Goal: Task Accomplishment & Management: Complete application form

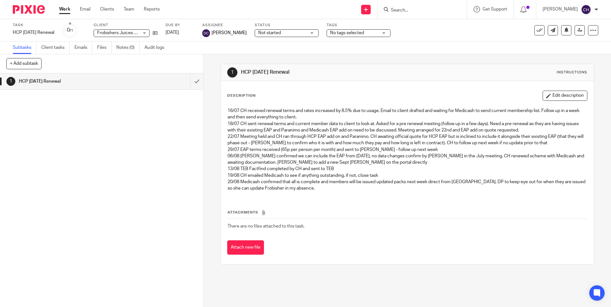
click at [27, 11] on img at bounding box center [29, 9] width 32 height 9
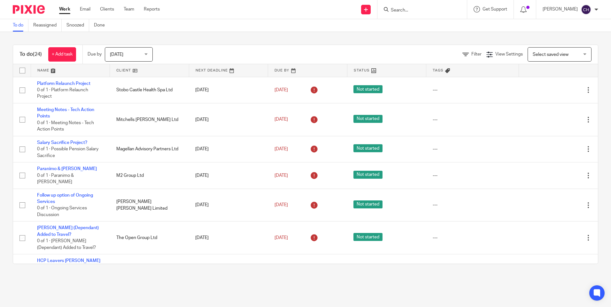
click at [390, 8] on input "Search" at bounding box center [419, 11] width 58 height 6
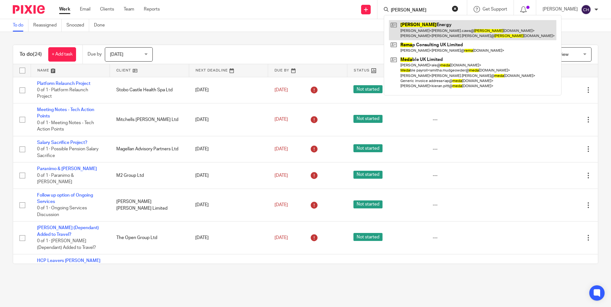
type input "reda"
click at [415, 29] on link at bounding box center [472, 30] width 167 height 20
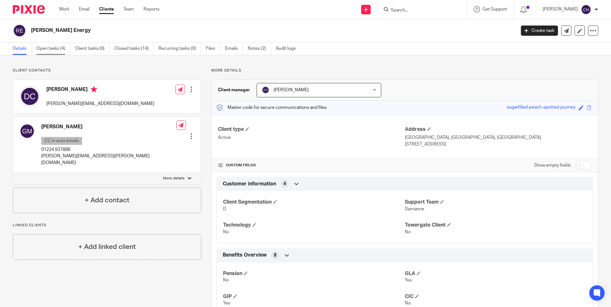
click at [53, 45] on link "Open tasks (4)" at bounding box center [53, 48] width 34 height 12
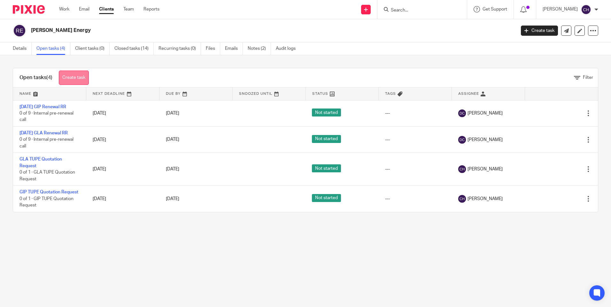
click at [77, 76] on link "Create task" at bounding box center [74, 78] width 30 height 14
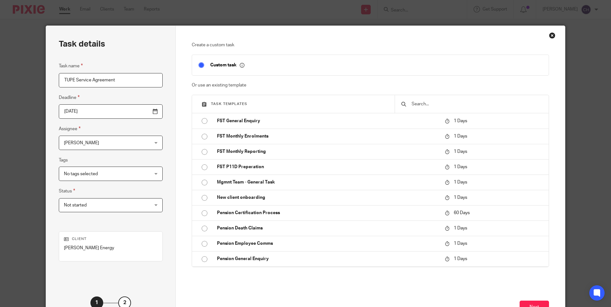
type input "TUPE Service Agreement"
click at [140, 111] on input "2025-08-20" at bounding box center [111, 111] width 104 height 14
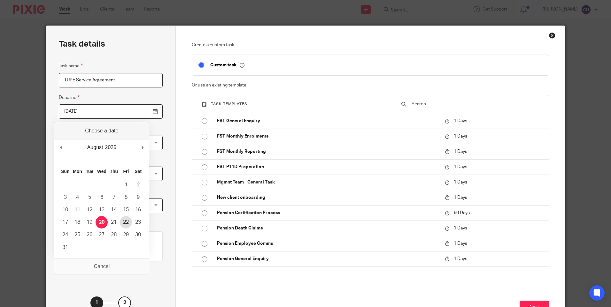
type input "2025-08-22"
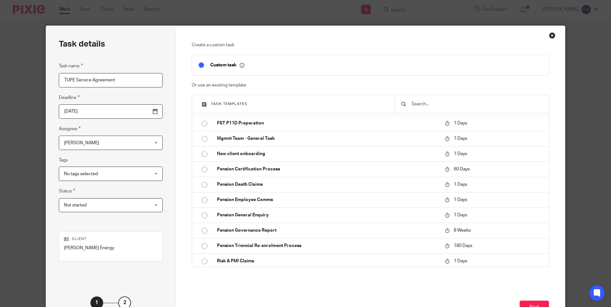
scroll to position [92, 0]
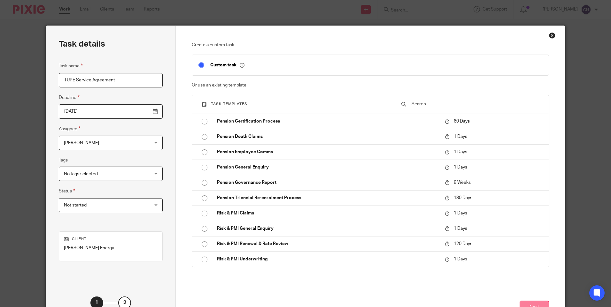
click at [527, 307] on button "Next" at bounding box center [534, 308] width 29 height 14
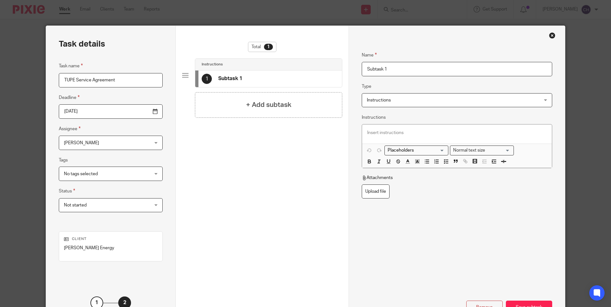
drag, startPoint x: 116, startPoint y: 80, endPoint x: -18, endPoint y: 62, distance: 134.7
click at [0, 62] on html "Work Email Clients Team Reports Work Email Clients Team Reports Settings Send n…" at bounding box center [305, 153] width 611 height 307
drag, startPoint x: 397, startPoint y: 71, endPoint x: 332, endPoint y: 71, distance: 64.2
click at [333, 72] on div "Task details Task name TUPE Service Agreement Deadline 2025-08-22 Assignee Chan…" at bounding box center [305, 178] width 519 height 305
paste input "TUPE Service Agreement"
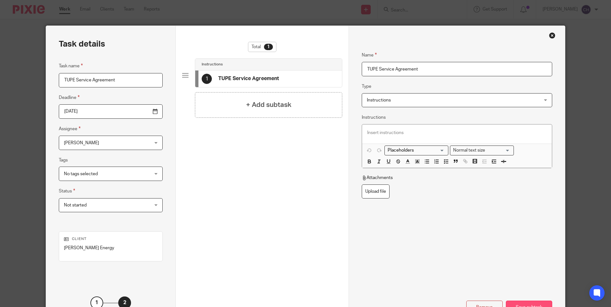
type input "TUPE Service Agreement"
click at [523, 303] on div "Save subtask" at bounding box center [529, 308] width 46 height 14
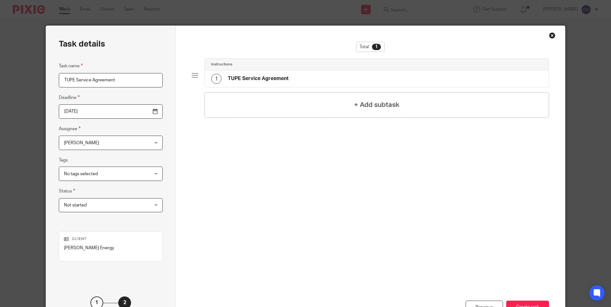
click at [523, 303] on button "Create task" at bounding box center [527, 308] width 43 height 14
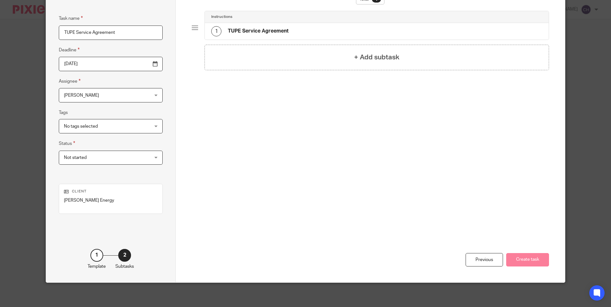
scroll to position [49, 0]
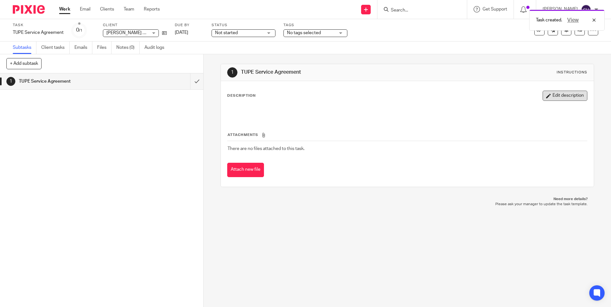
click at [551, 98] on button "Edit description" at bounding box center [565, 96] width 45 height 10
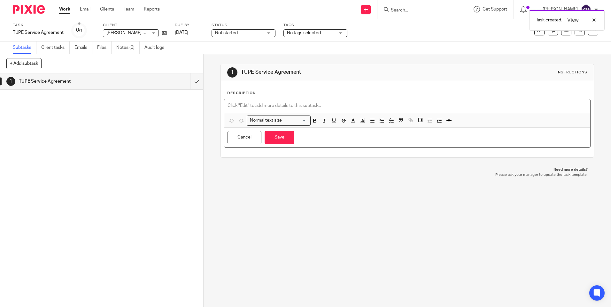
click at [276, 109] on p at bounding box center [407, 106] width 359 height 6
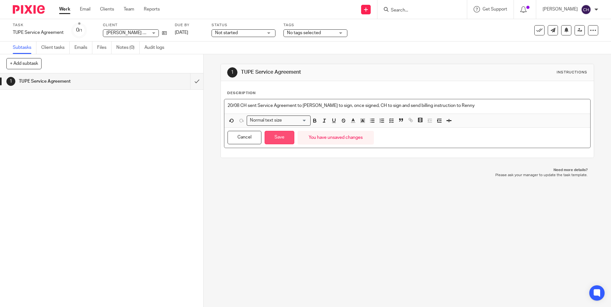
click at [281, 142] on button "Save" at bounding box center [280, 138] width 30 height 14
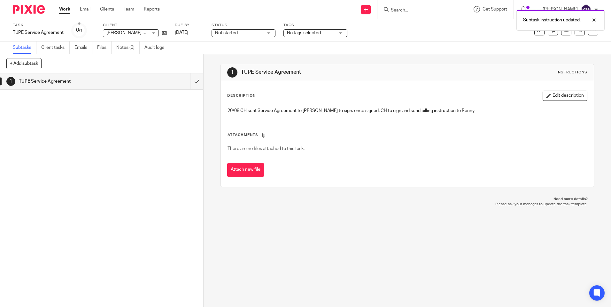
click at [35, 9] on img at bounding box center [29, 9] width 32 height 9
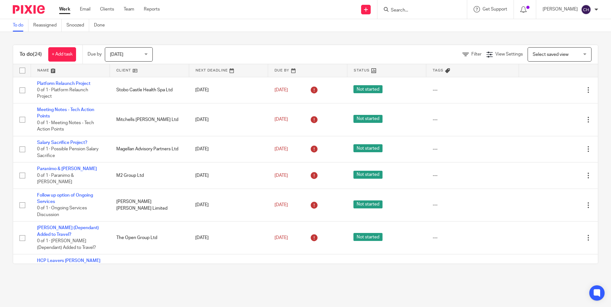
click at [405, 12] on input "Search" at bounding box center [419, 11] width 58 height 6
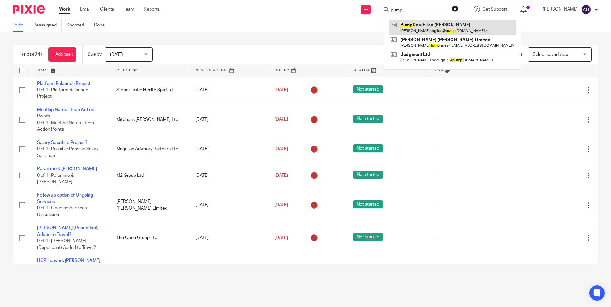
type input "pump"
click at [422, 27] on link at bounding box center [452, 27] width 127 height 15
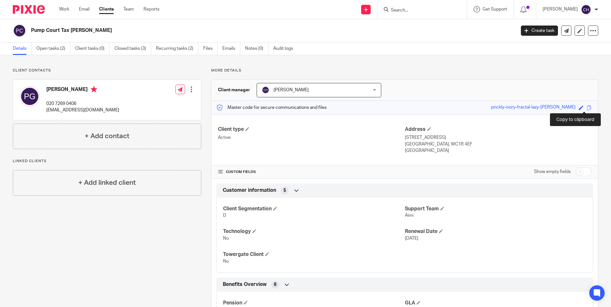
click at [587, 108] on span at bounding box center [589, 107] width 5 height 5
click at [48, 47] on link "Open tasks (2)" at bounding box center [53, 48] width 34 height 12
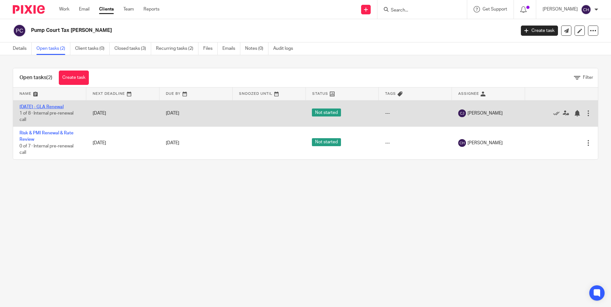
click at [42, 106] on link "[DATE] - GLA Renewal" at bounding box center [41, 107] width 44 height 4
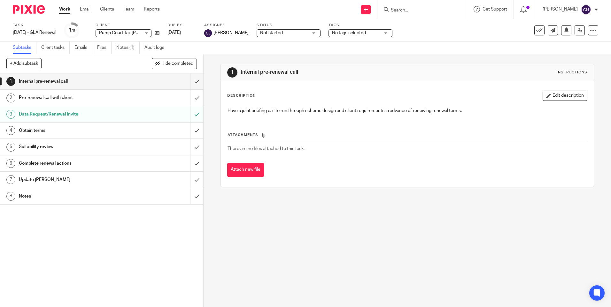
click at [31, 197] on h1 "Notes" at bounding box center [74, 197] width 110 height 10
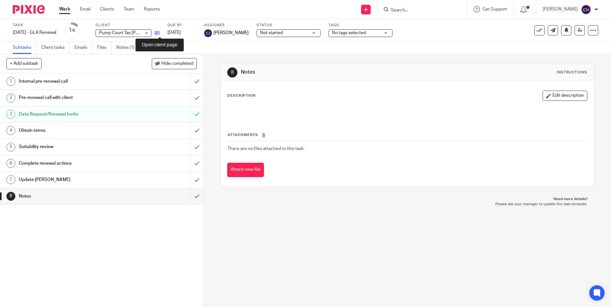
click at [159, 35] on icon at bounding box center [157, 33] width 5 height 5
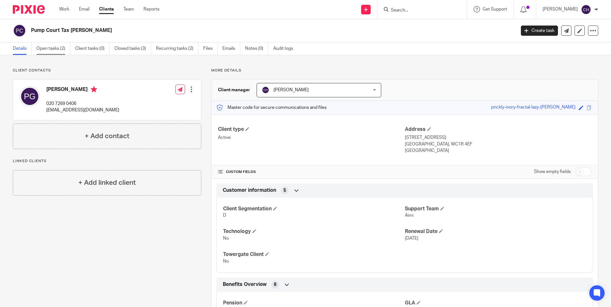
click at [57, 49] on link "Open tasks (2)" at bounding box center [53, 48] width 34 height 12
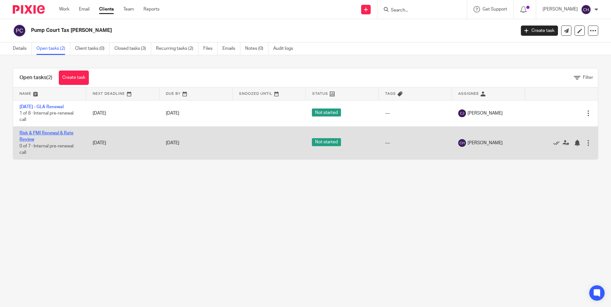
click at [40, 134] on link "Risk & PMI Renewal & Rate Review" at bounding box center [46, 136] width 54 height 11
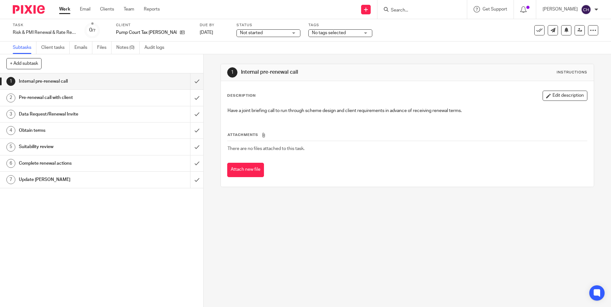
click at [36, 179] on h1 "Update [PERSON_NAME]" at bounding box center [74, 180] width 110 height 10
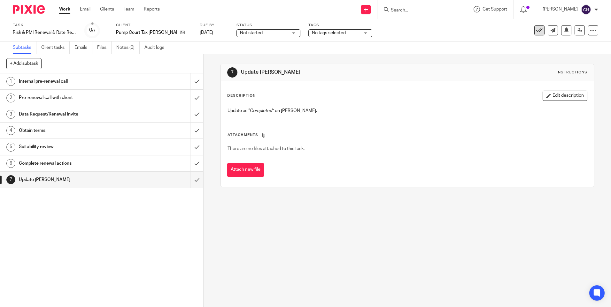
click at [536, 31] on icon at bounding box center [539, 30] width 6 height 6
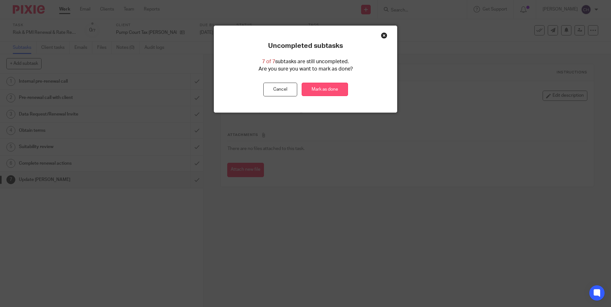
click at [318, 88] on link "Mark as done" at bounding box center [325, 90] width 46 height 14
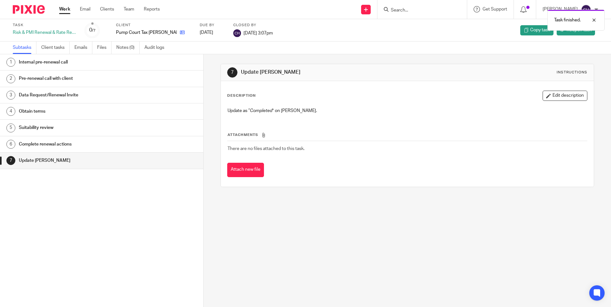
click at [177, 30] on link at bounding box center [181, 32] width 8 height 6
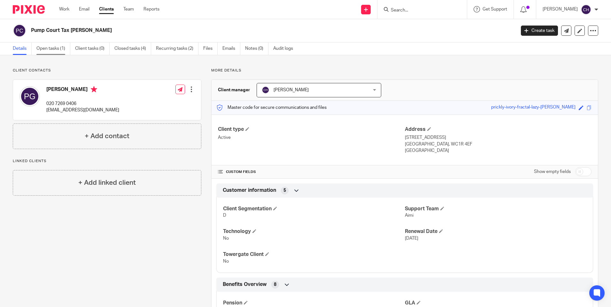
click at [55, 48] on link "Open tasks (1)" at bounding box center [53, 48] width 34 height 12
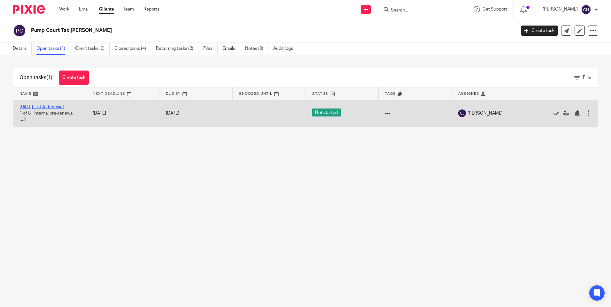
click at [45, 107] on link "[DATE] - GLA Renewal" at bounding box center [41, 107] width 44 height 4
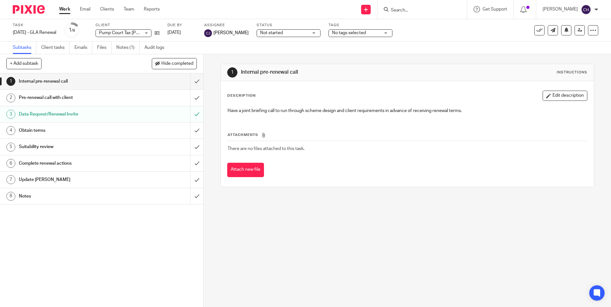
click at [27, 194] on h1 "Notes" at bounding box center [74, 197] width 110 height 10
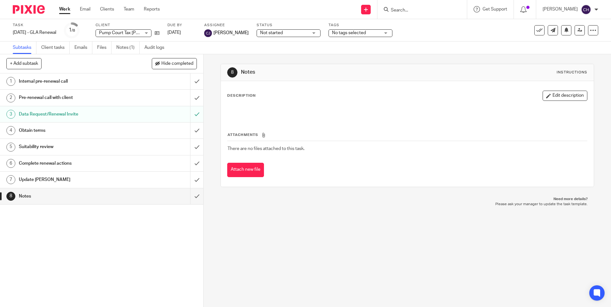
click at [553, 95] on button "Edit description" at bounding box center [565, 96] width 45 height 10
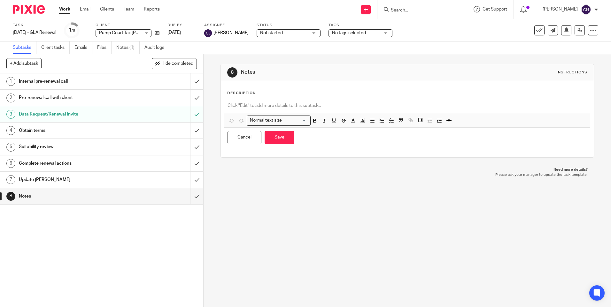
click at [286, 106] on p at bounding box center [407, 106] width 359 height 6
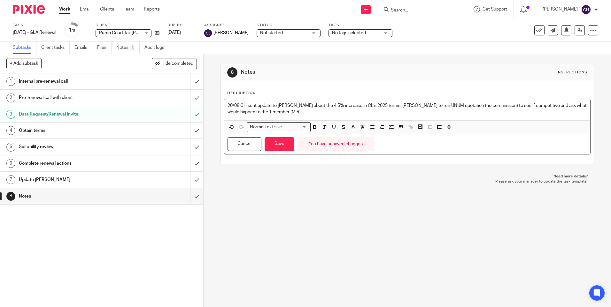
click at [259, 113] on p "20/08 CH sent update to [PERSON_NAME] about the 4.5% increase in CL's 2025 term…" at bounding box center [407, 109] width 359 height 13
click at [457, 105] on p "20/08 CH sent update to Pia about the 4.5% increase in CL's 2025 terms. CJ to r…" at bounding box center [407, 109] width 359 height 13
click at [411, 109] on p "20/08 CH sent update to Pia about the 4.5% increase in CL's 2025 terms. CJ to r…" at bounding box center [407, 109] width 359 height 13
click at [409, 113] on p "20/08 CH sent update to Pia about the 4.5% increase in CL's 2025 terms. CJ to r…" at bounding box center [407, 109] width 359 height 13
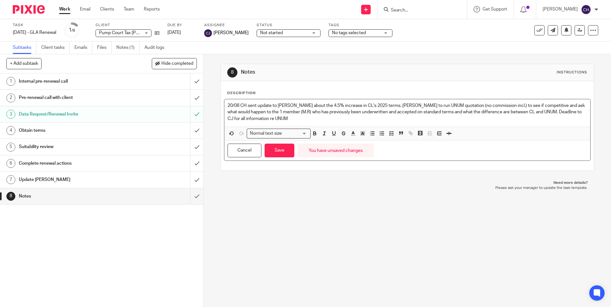
click at [271, 118] on p "20/08 CH sent update to Pia about the 4.5% increase in CL's 2025 terms. CJ to r…" at bounding box center [407, 112] width 359 height 19
click at [287, 117] on p "20/08 CH sent update to Pia about the 4.5% increase in CL's 2025 terms. CJ to r…" at bounding box center [407, 112] width 359 height 19
click at [284, 154] on button "Save" at bounding box center [280, 151] width 30 height 14
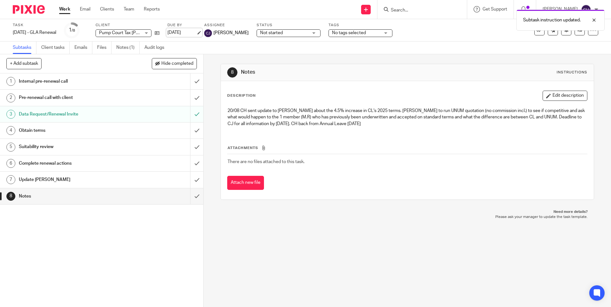
click at [177, 32] on link "1 Sep 2025" at bounding box center [181, 32] width 29 height 7
click at [25, 11] on img at bounding box center [29, 9] width 32 height 9
